Goal: Find specific page/section: Find specific page/section

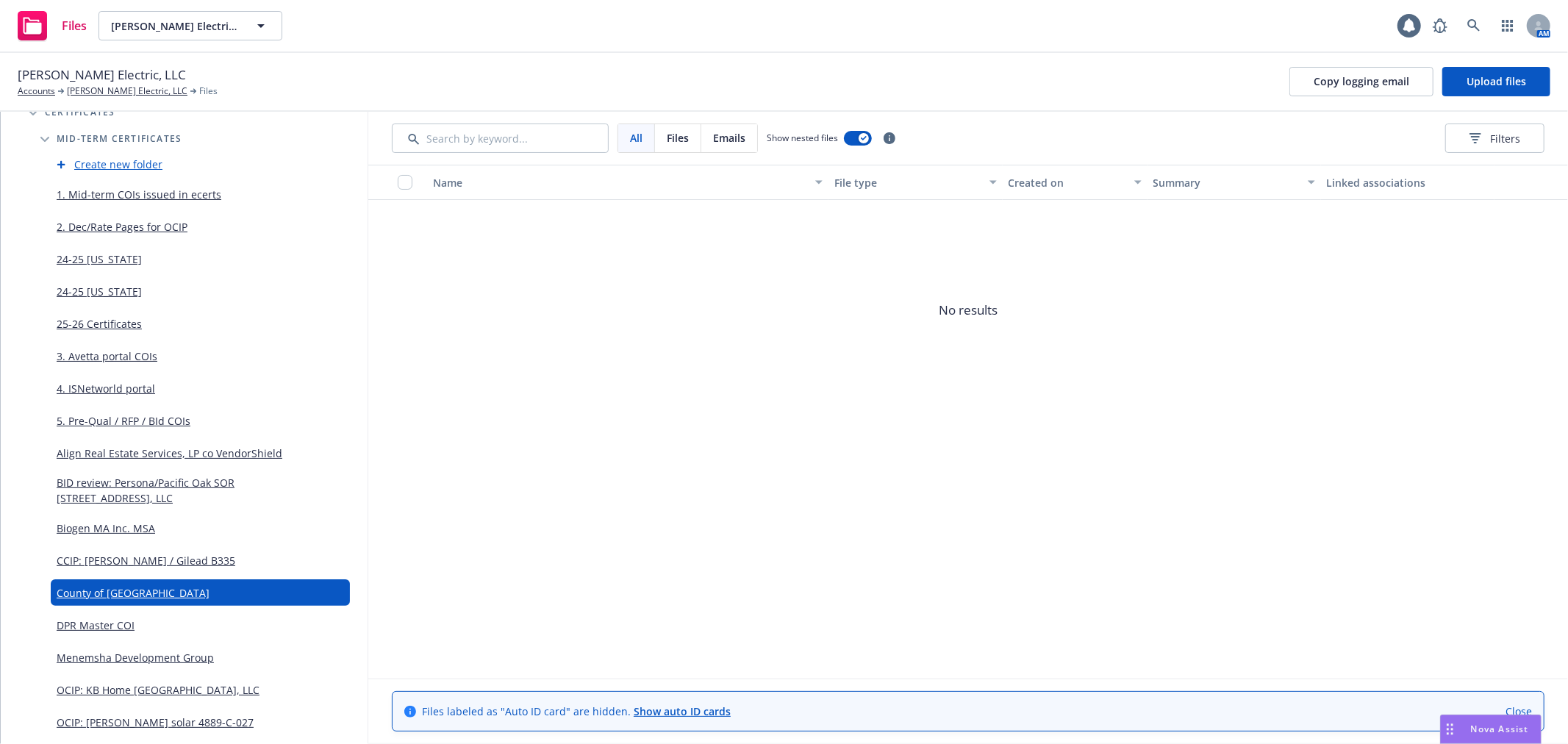
scroll to position [489, 0]
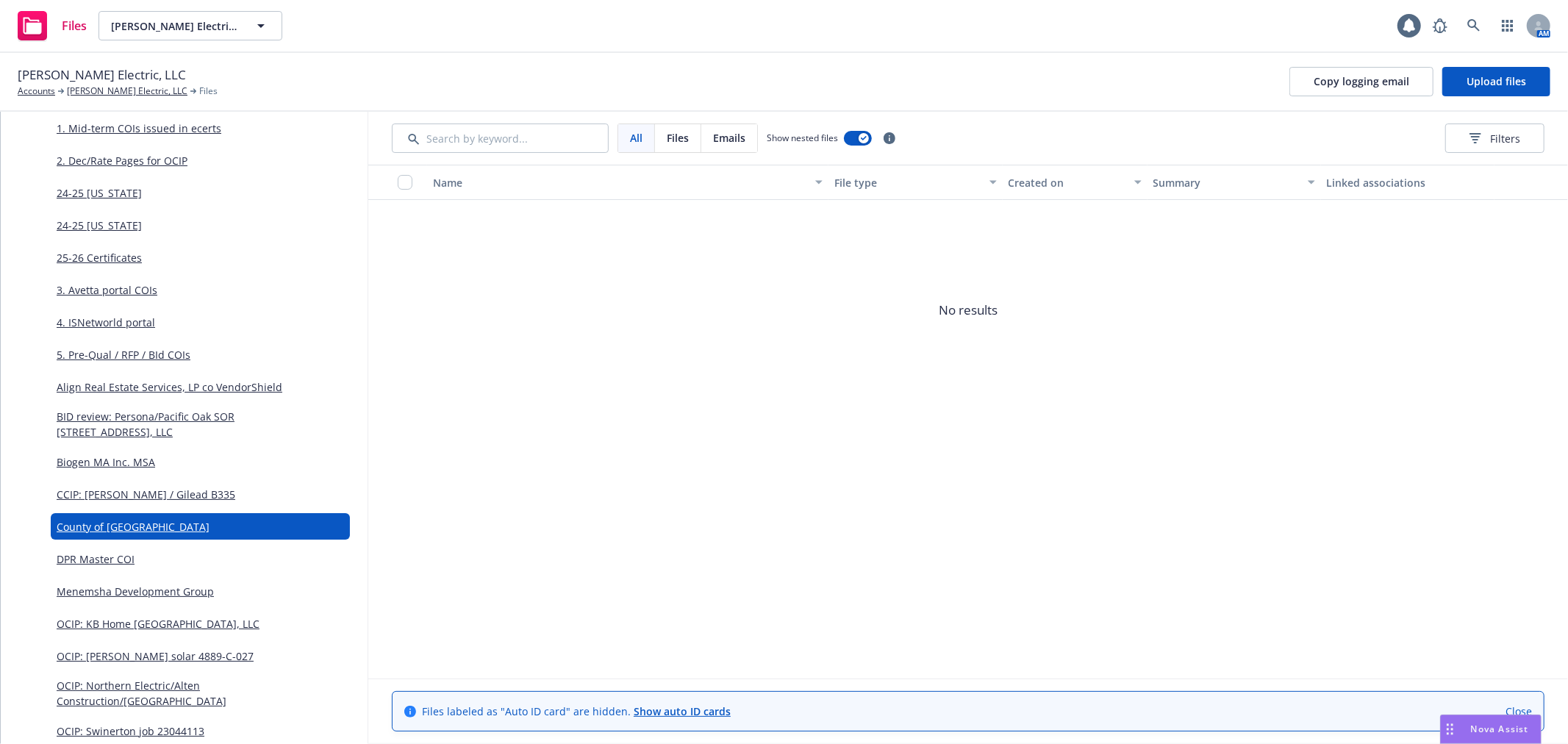
click at [109, 519] on link "County of [GEOGRAPHIC_DATA]" at bounding box center [134, 526] width 153 height 15
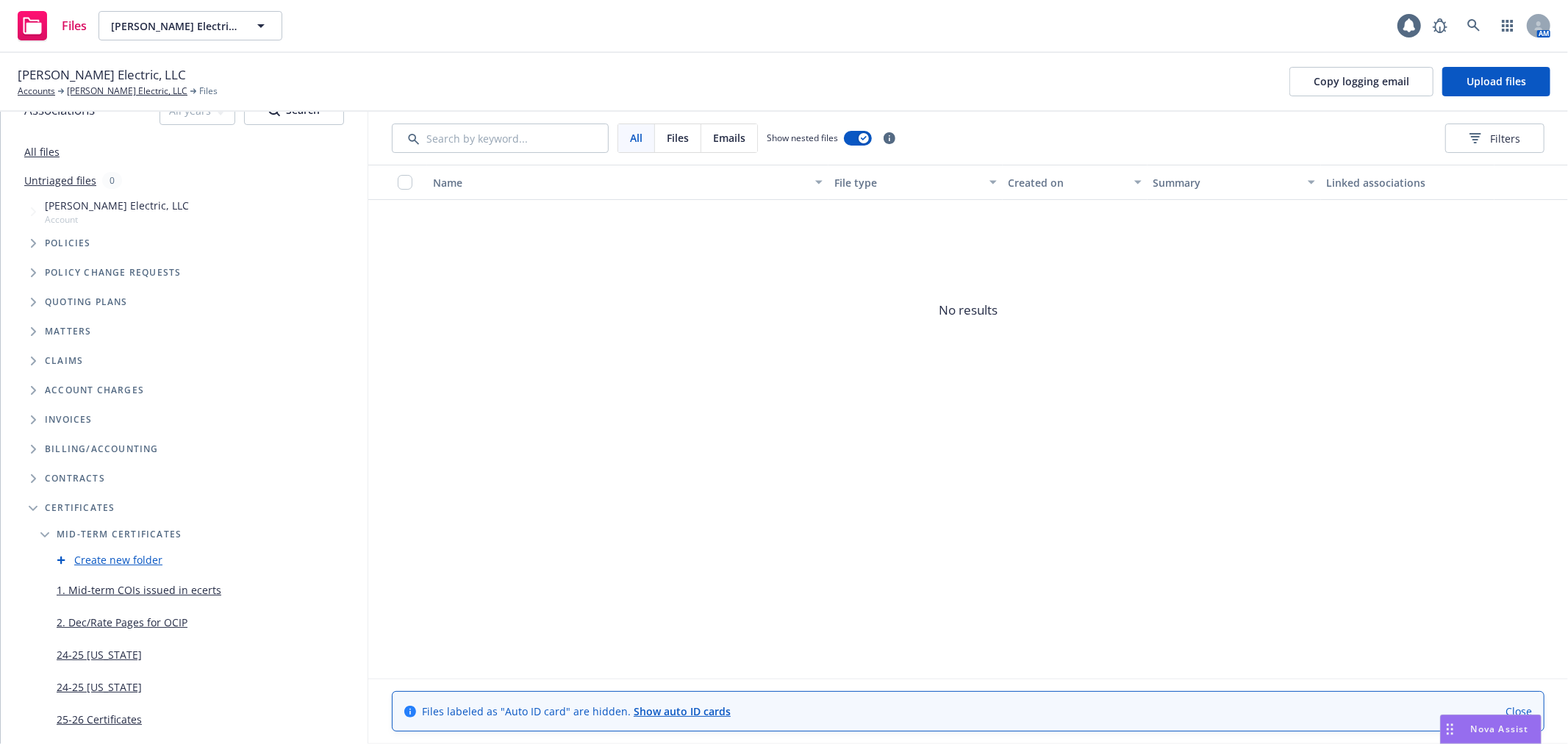
scroll to position [0, 0]
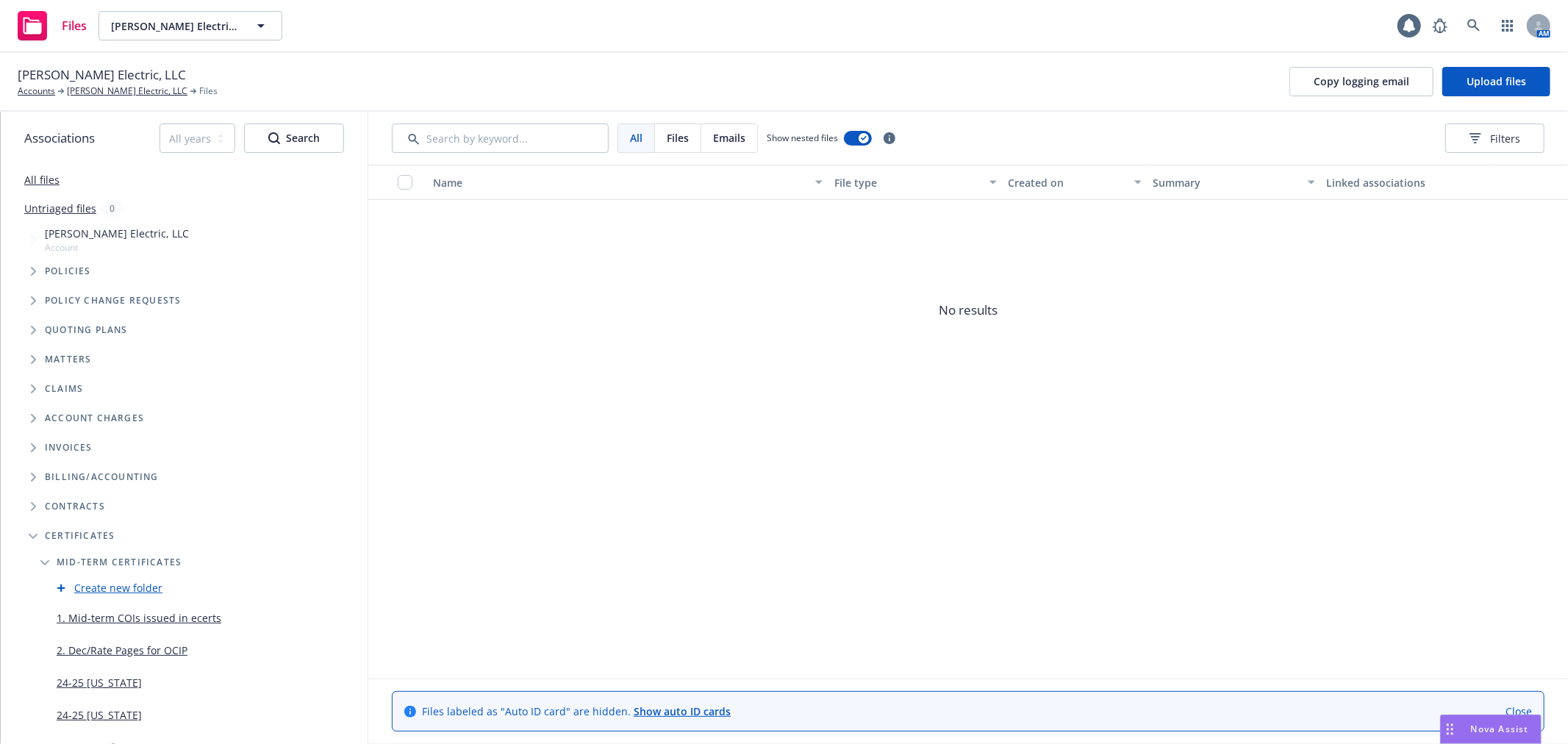
click at [39, 183] on link "All files" at bounding box center [42, 179] width 35 height 14
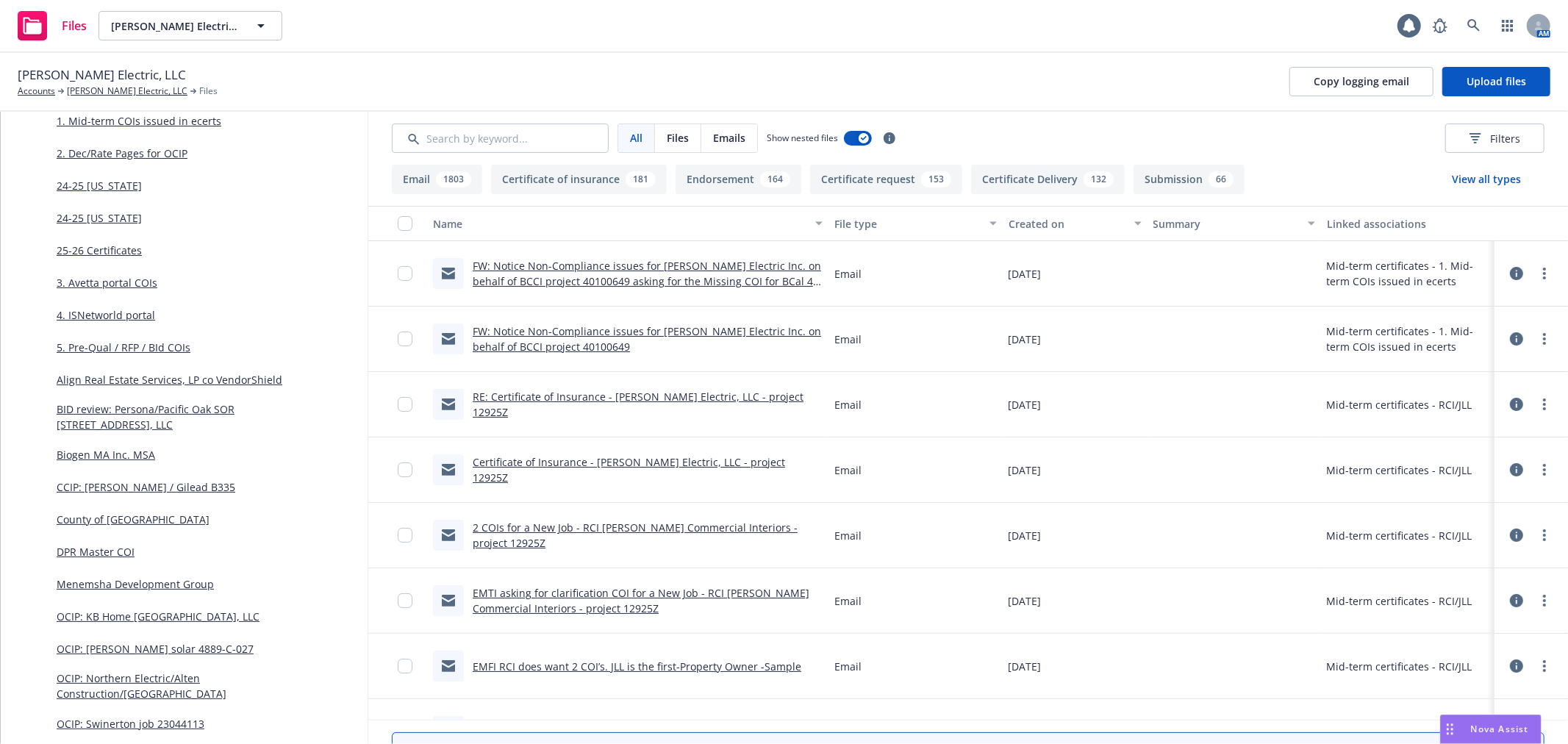
scroll to position [571, 0]
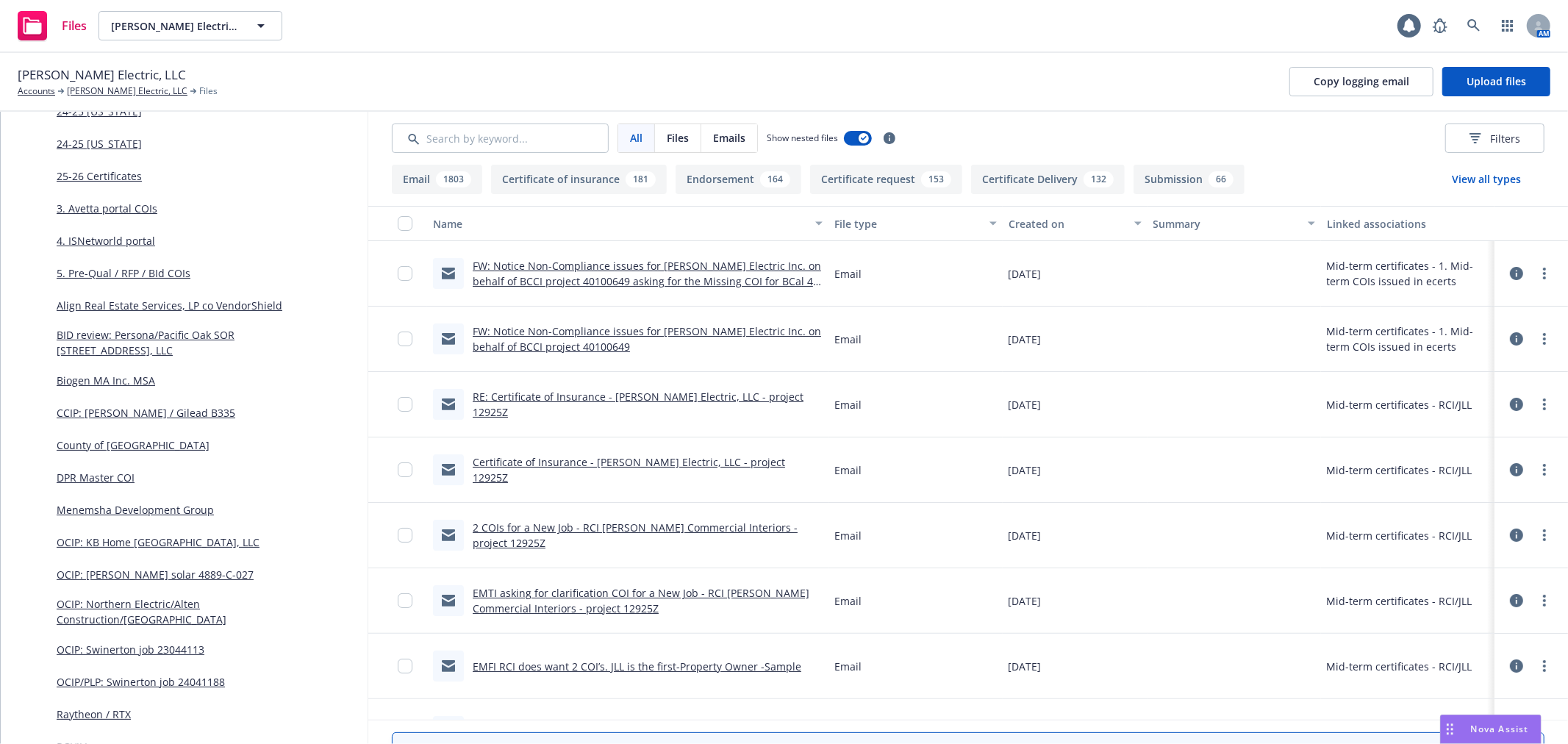
click at [93, 439] on link "County of [GEOGRAPHIC_DATA]" at bounding box center [134, 445] width 153 height 15
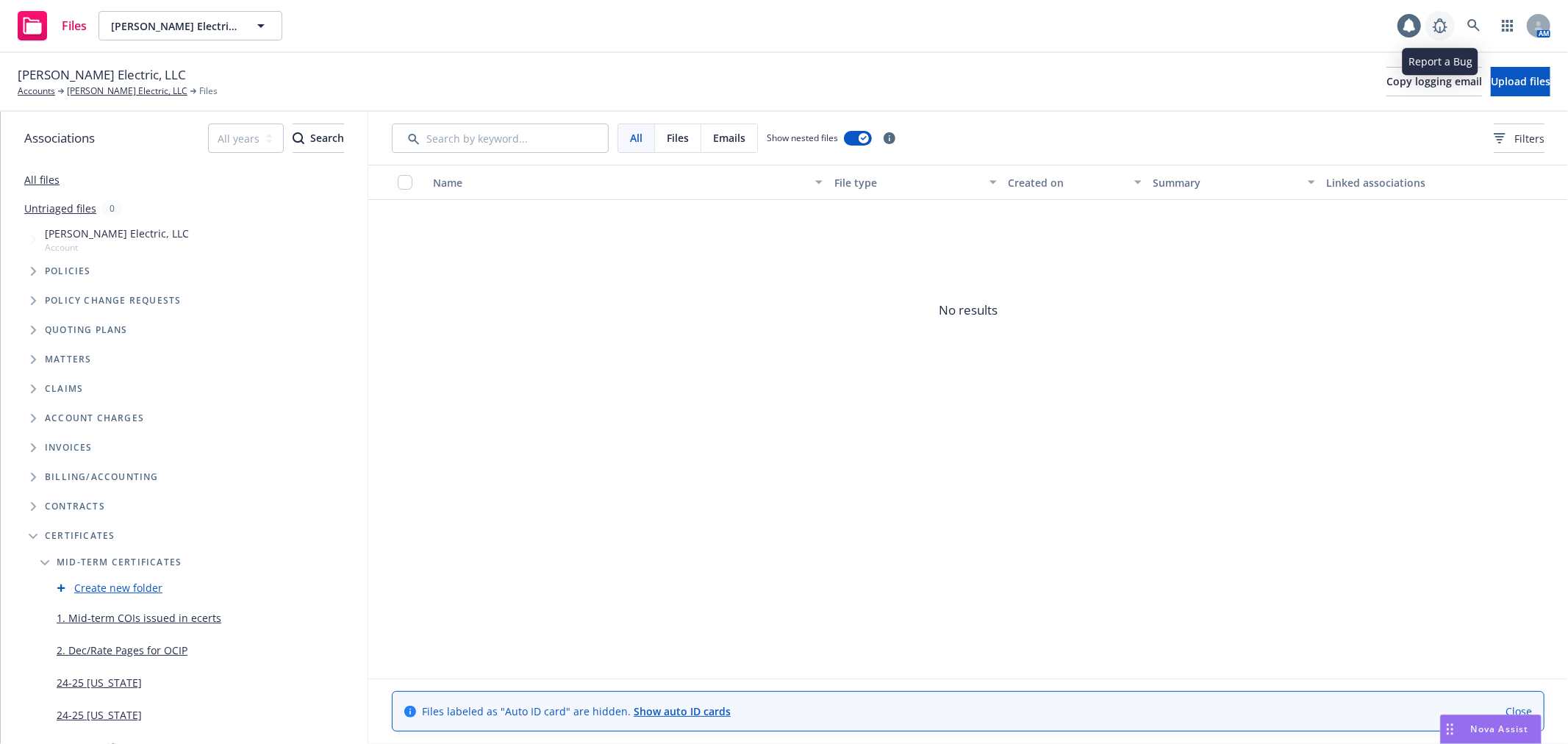
click at [1450, 27] on icon at bounding box center [1440, 26] width 18 height 18
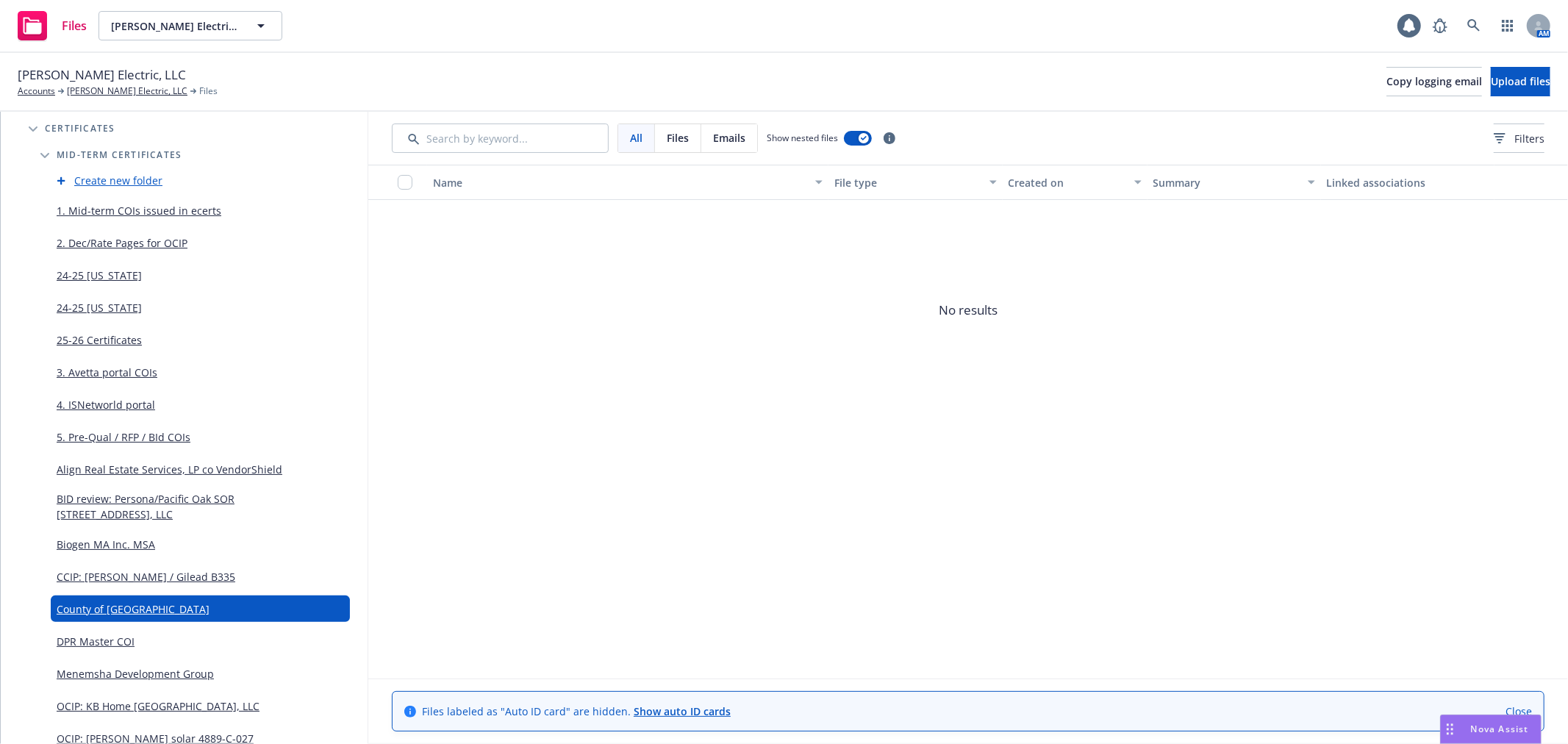
scroll to position [408, 0]
